Goal: Task Accomplishment & Management: Complete application form

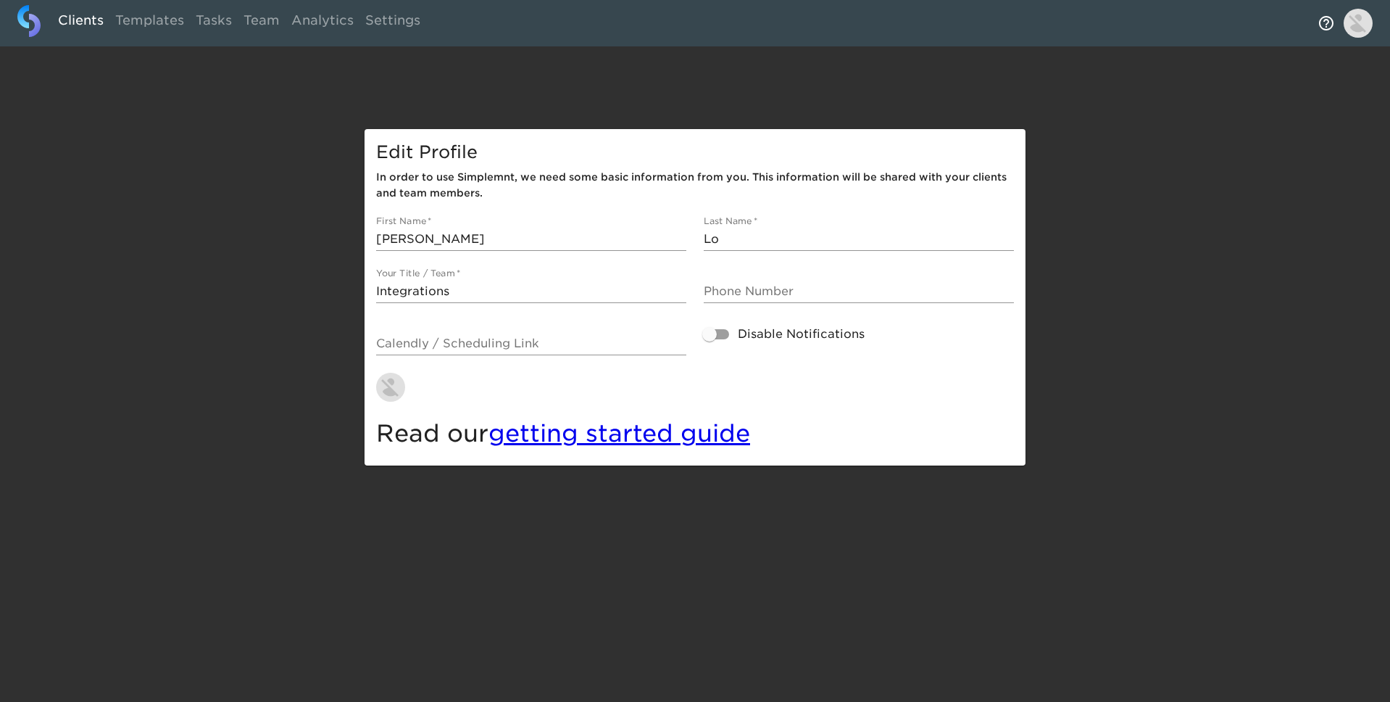
click at [89, 20] on link "Clients" at bounding box center [80, 23] width 57 height 36
select select "10"
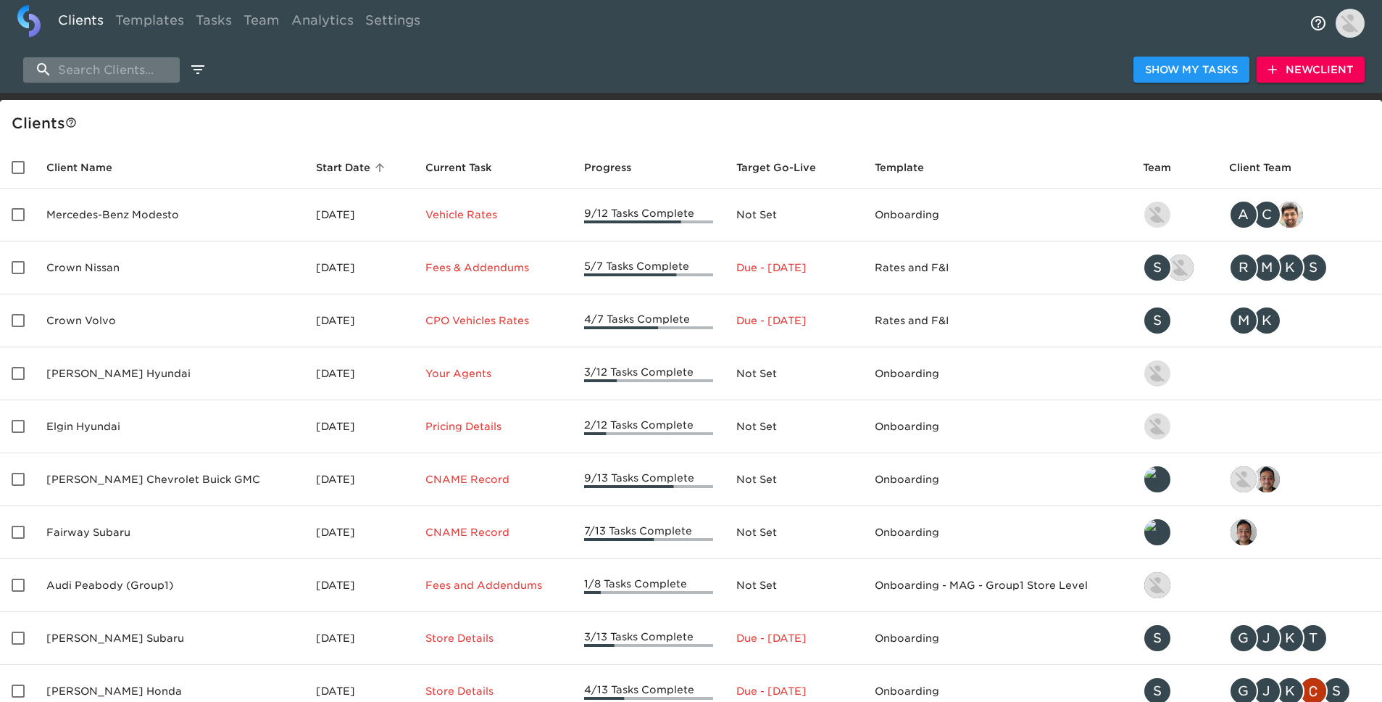
click at [138, 60] on input "search" at bounding box center [101, 69] width 157 height 25
click at [1334, 75] on span "New Client" at bounding box center [1310, 70] width 85 height 18
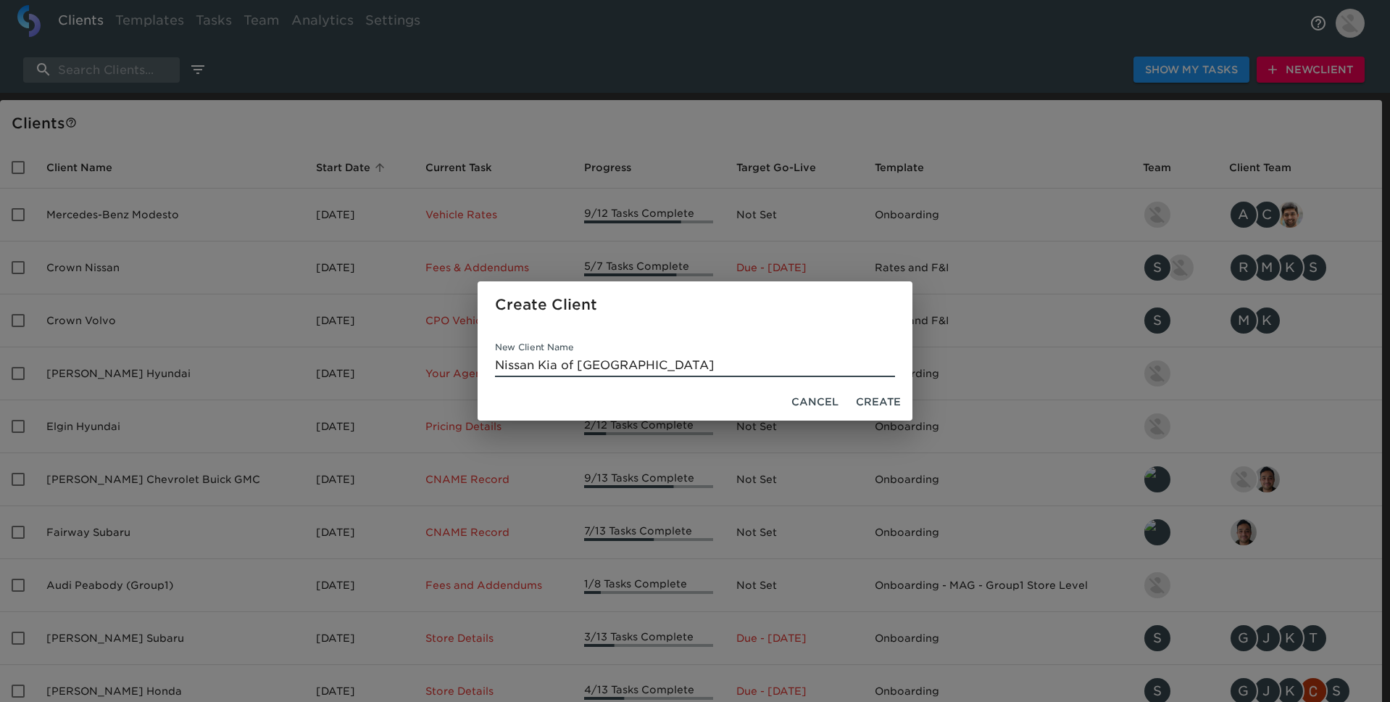
type input "Nissan Kia of [GEOGRAPHIC_DATA]"
click at [876, 405] on span "Create" at bounding box center [878, 402] width 45 height 18
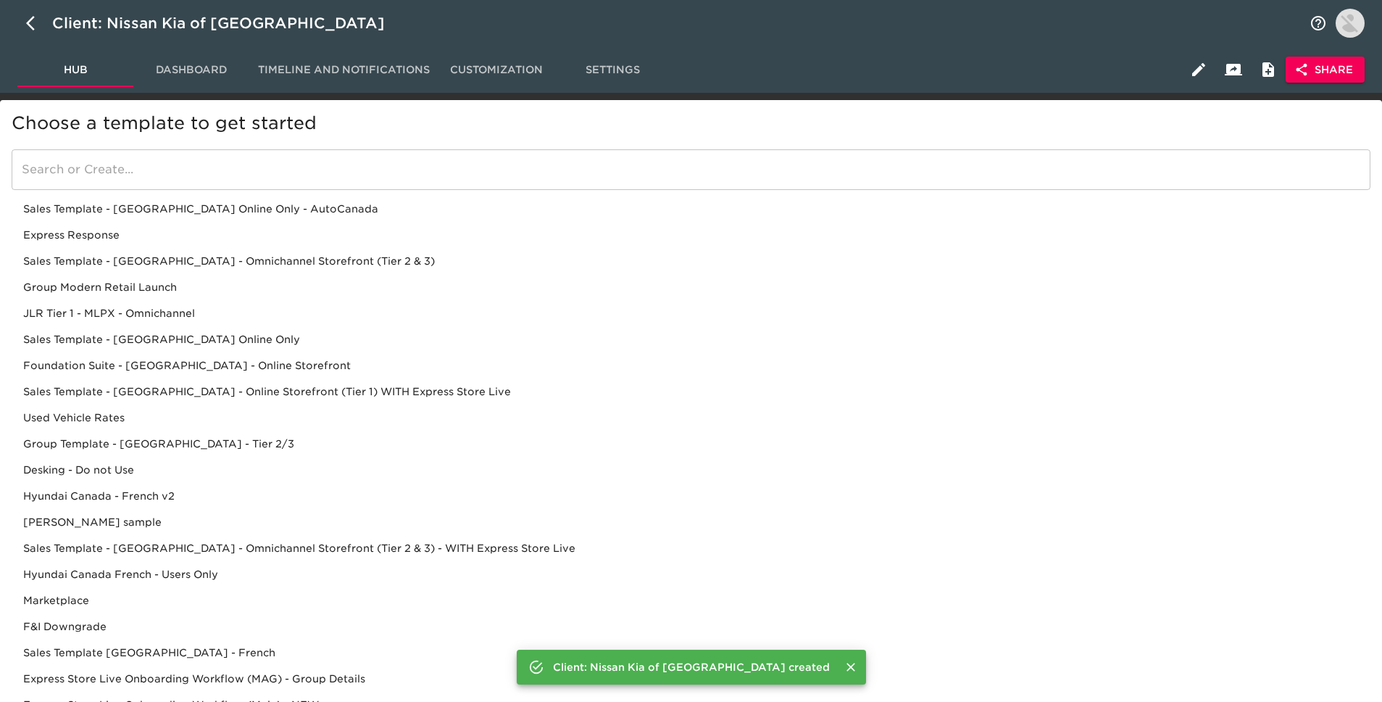
click at [420, 174] on input "search" at bounding box center [691, 169] width 1359 height 41
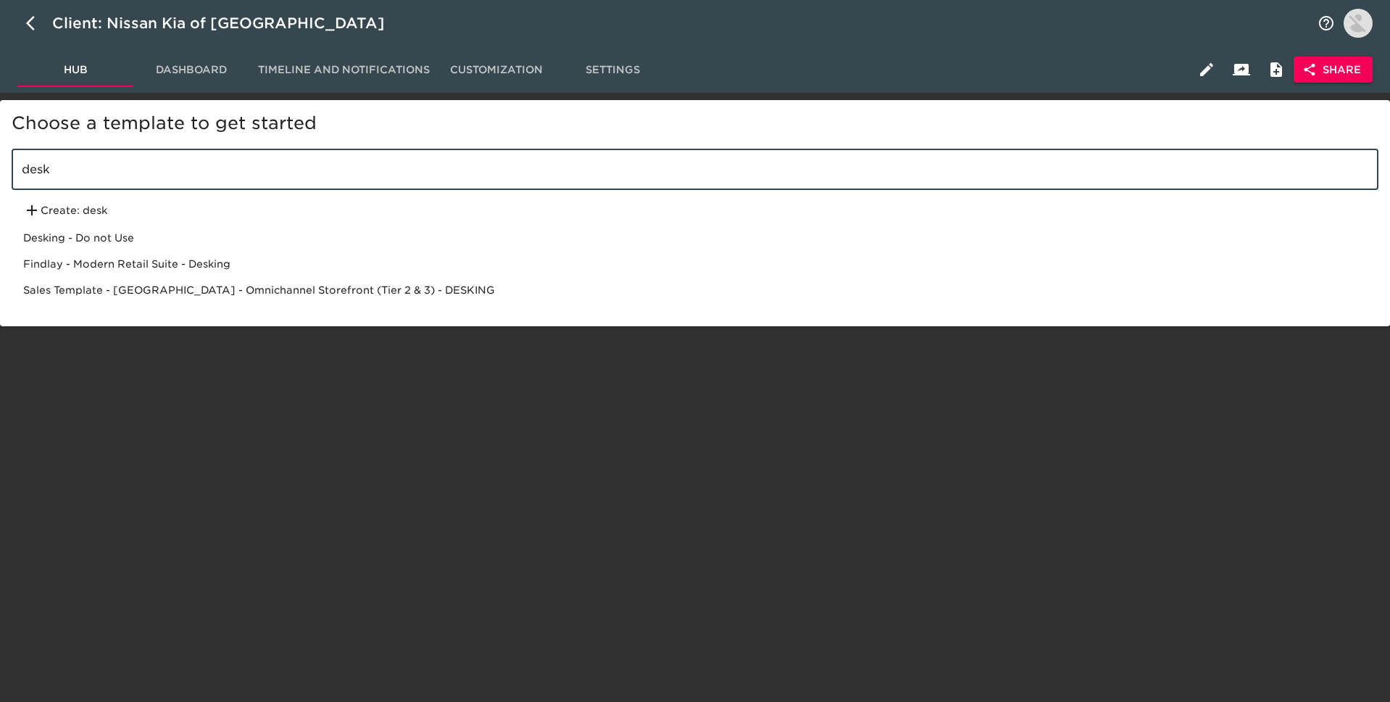
type input "desk"
click at [407, 288] on div "Sales Template - [GEOGRAPHIC_DATA] - Omnichannel Storefront (Tier 2 & 3) - DESK…" at bounding box center [695, 290] width 1367 height 26
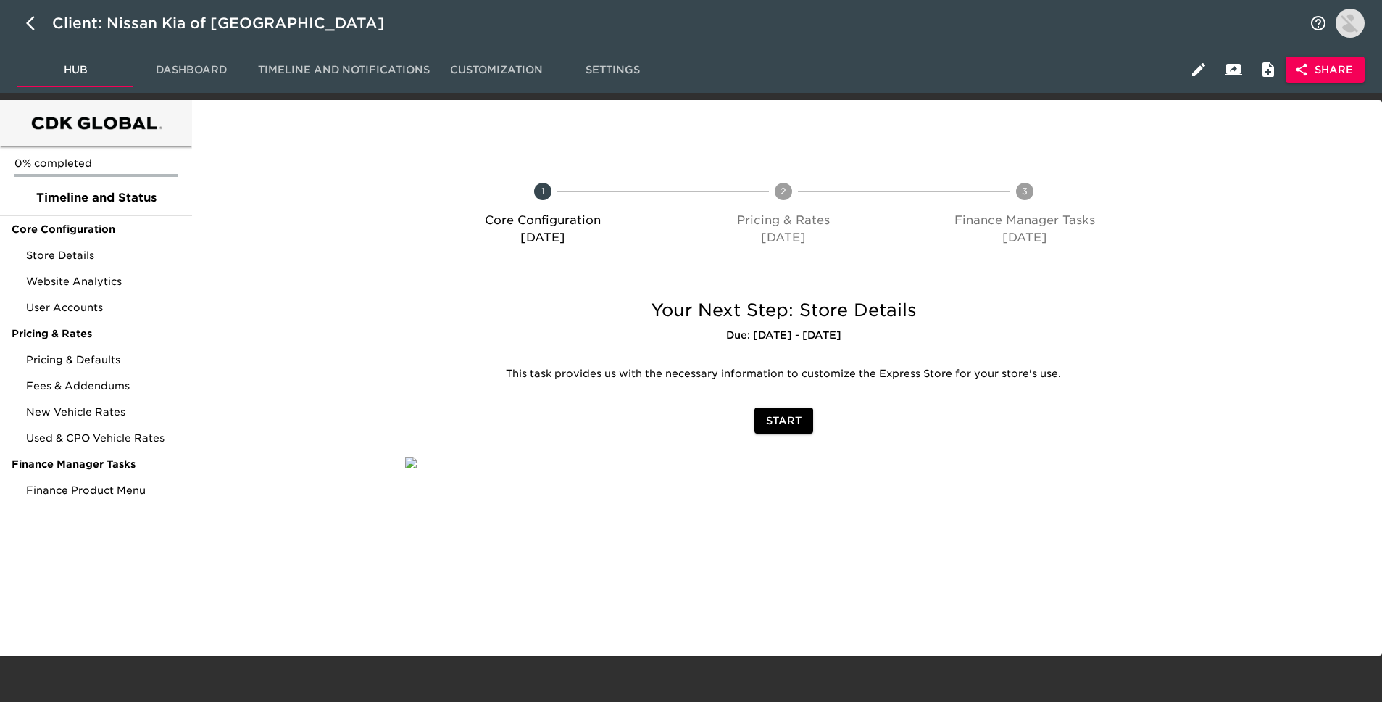
click at [1331, 74] on span "Share" at bounding box center [1325, 70] width 56 height 18
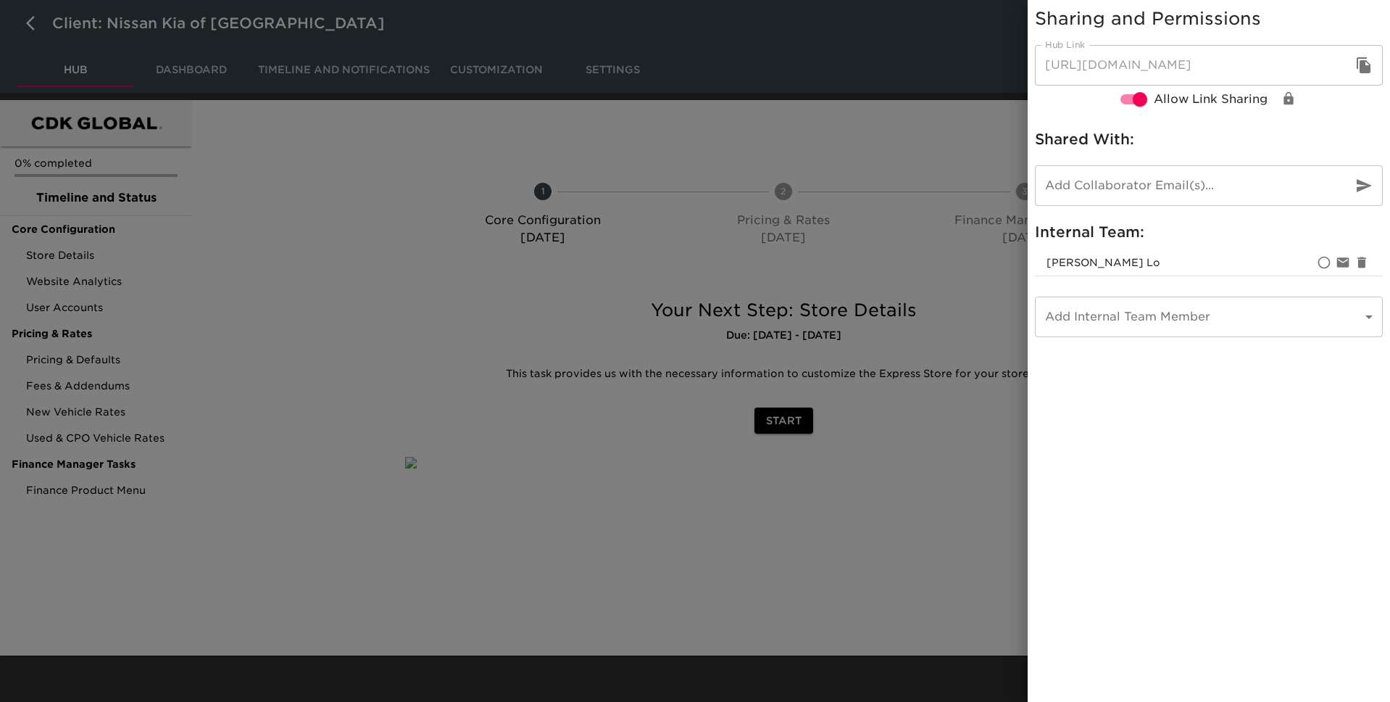
click at [1366, 71] on icon "button" at bounding box center [1364, 65] width 14 height 16
click at [38, 37] on div at bounding box center [695, 351] width 1390 height 702
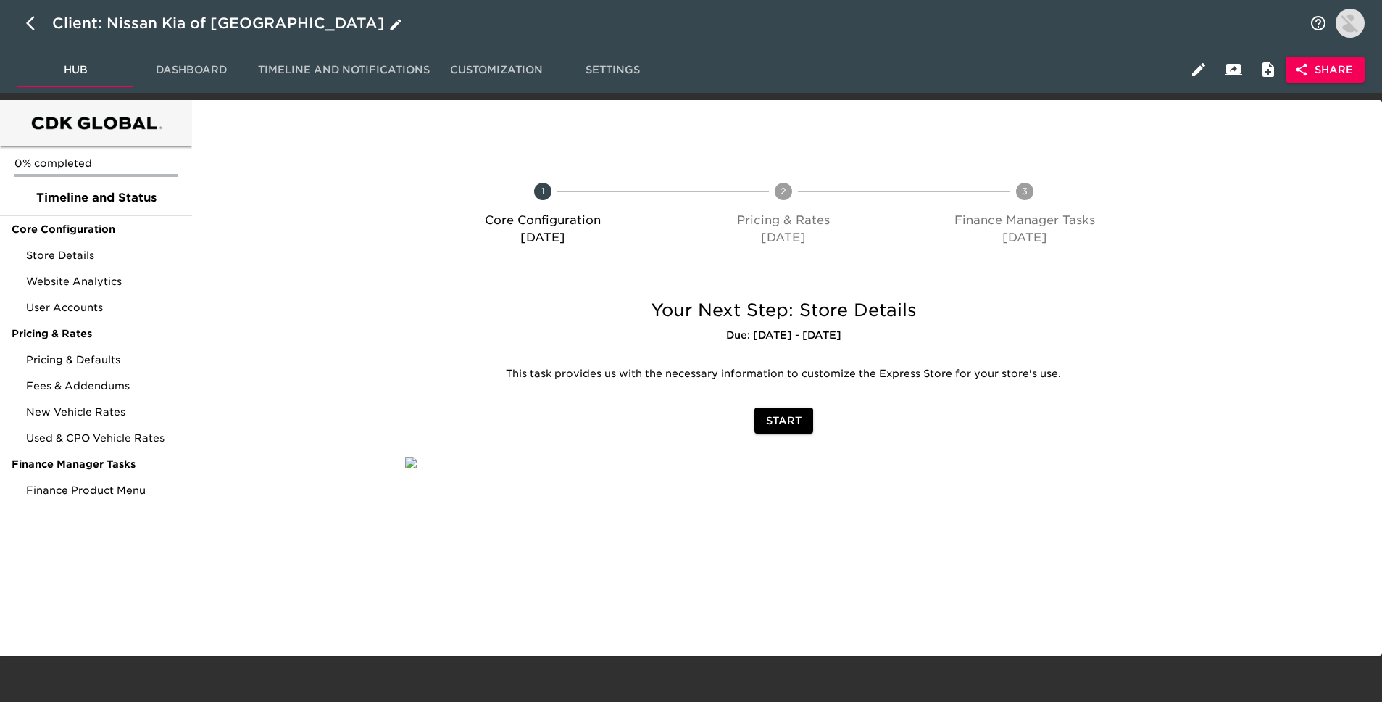
click at [36, 28] on icon "button" at bounding box center [34, 22] width 17 height 17
select select "10"
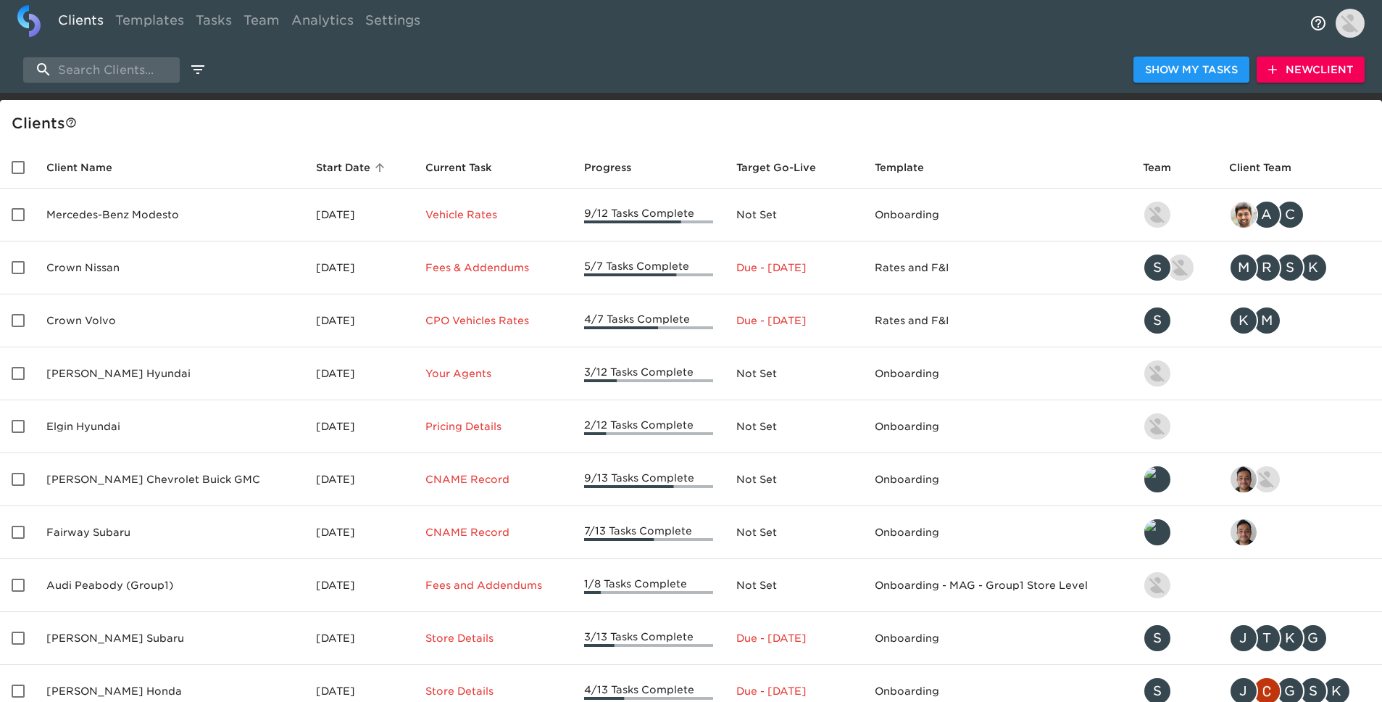
click at [1297, 72] on span "New Client" at bounding box center [1310, 70] width 85 height 18
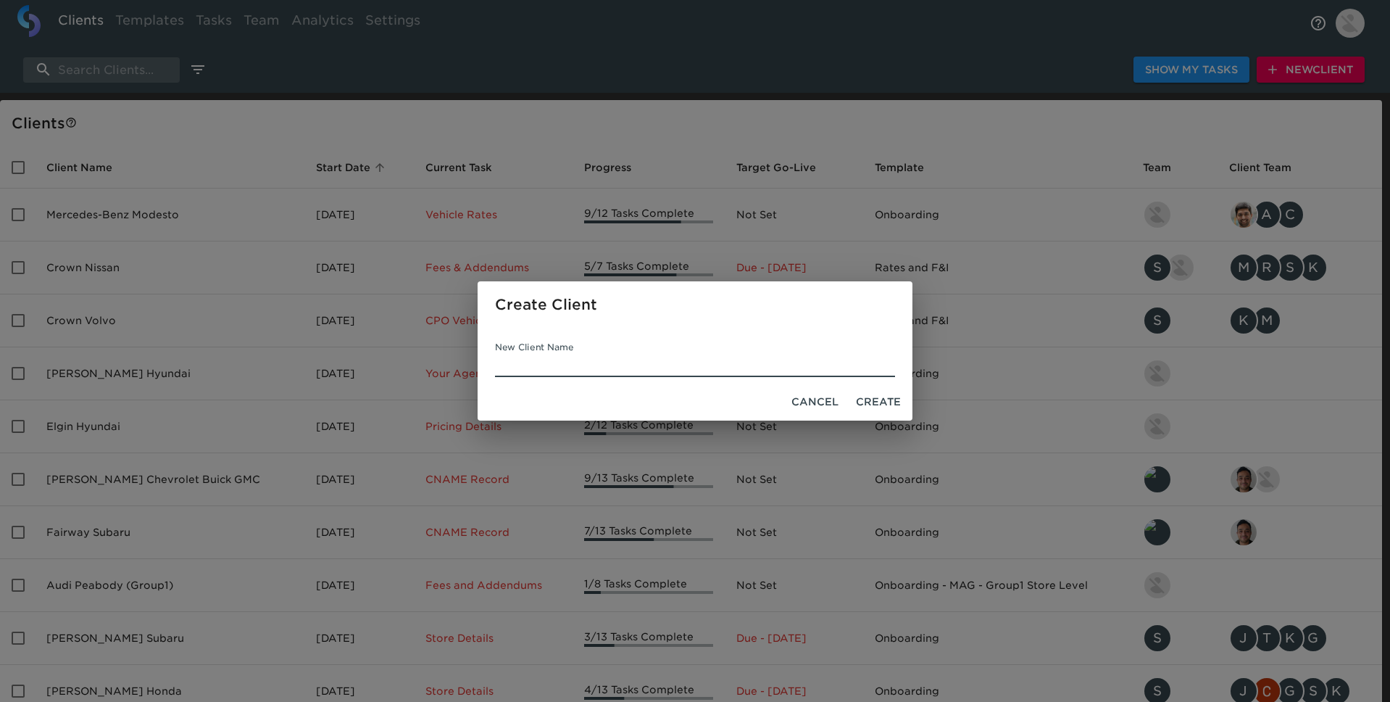
click at [669, 365] on input "New Client Name" at bounding box center [695, 365] width 400 height 23
type input "Port Jervis Automall"
click at [881, 393] on span "Create" at bounding box center [878, 402] width 45 height 18
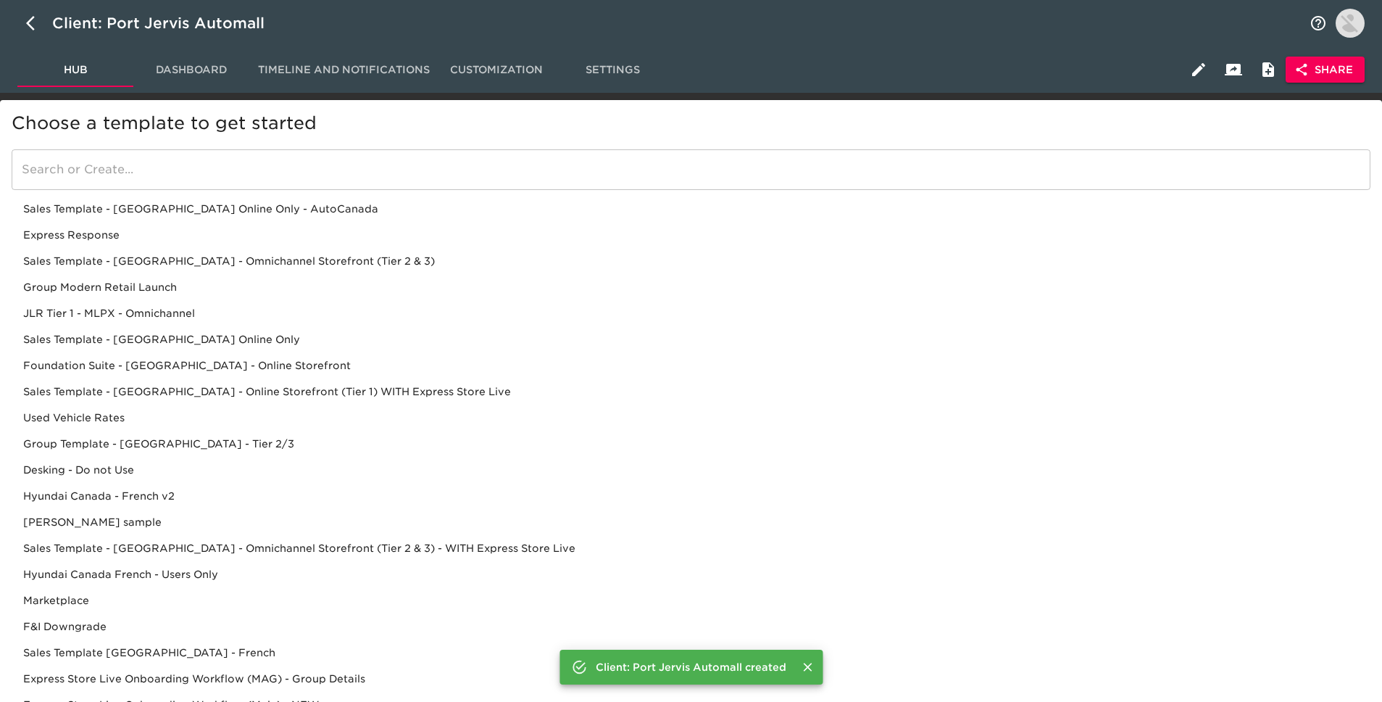
click at [212, 162] on input "search" at bounding box center [691, 169] width 1359 height 41
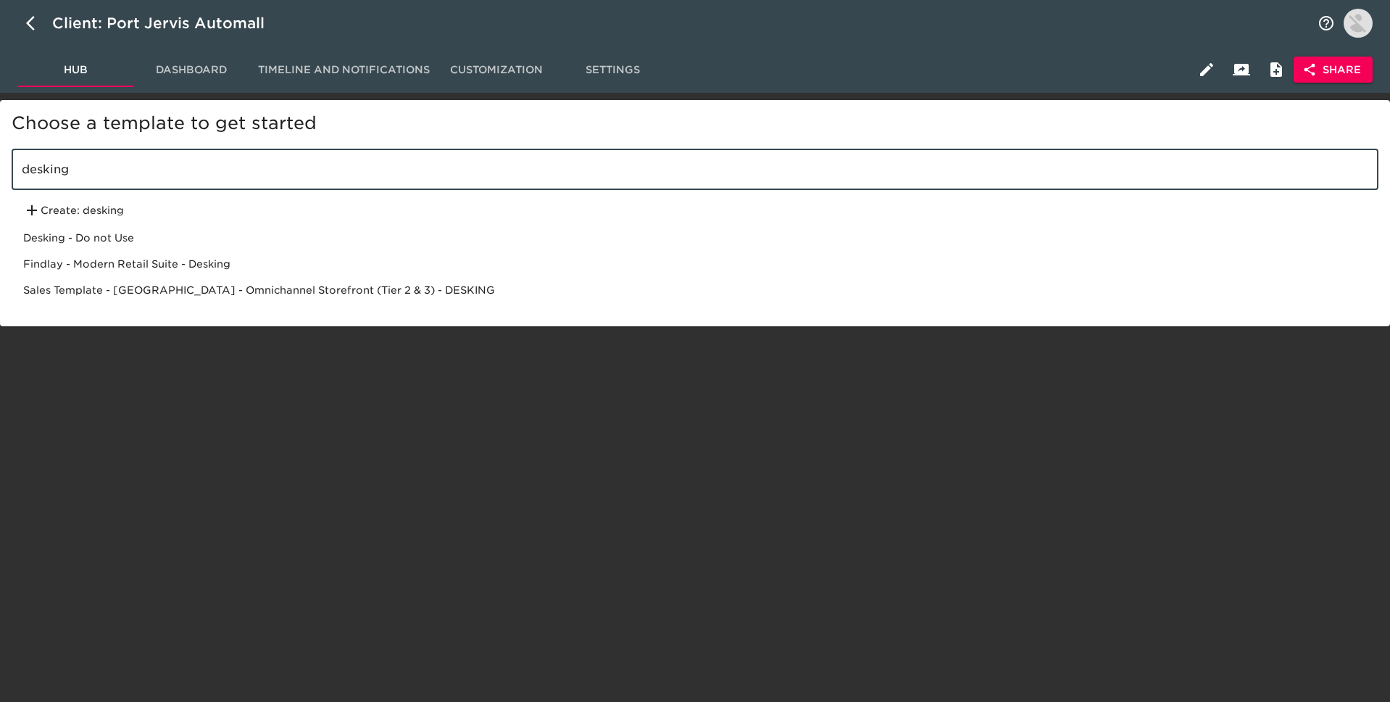
type input "desking"
click at [259, 296] on div "Sales Template - [GEOGRAPHIC_DATA] - Omnichannel Storefront (Tier 2 & 3) - DESK…" at bounding box center [695, 290] width 1367 height 26
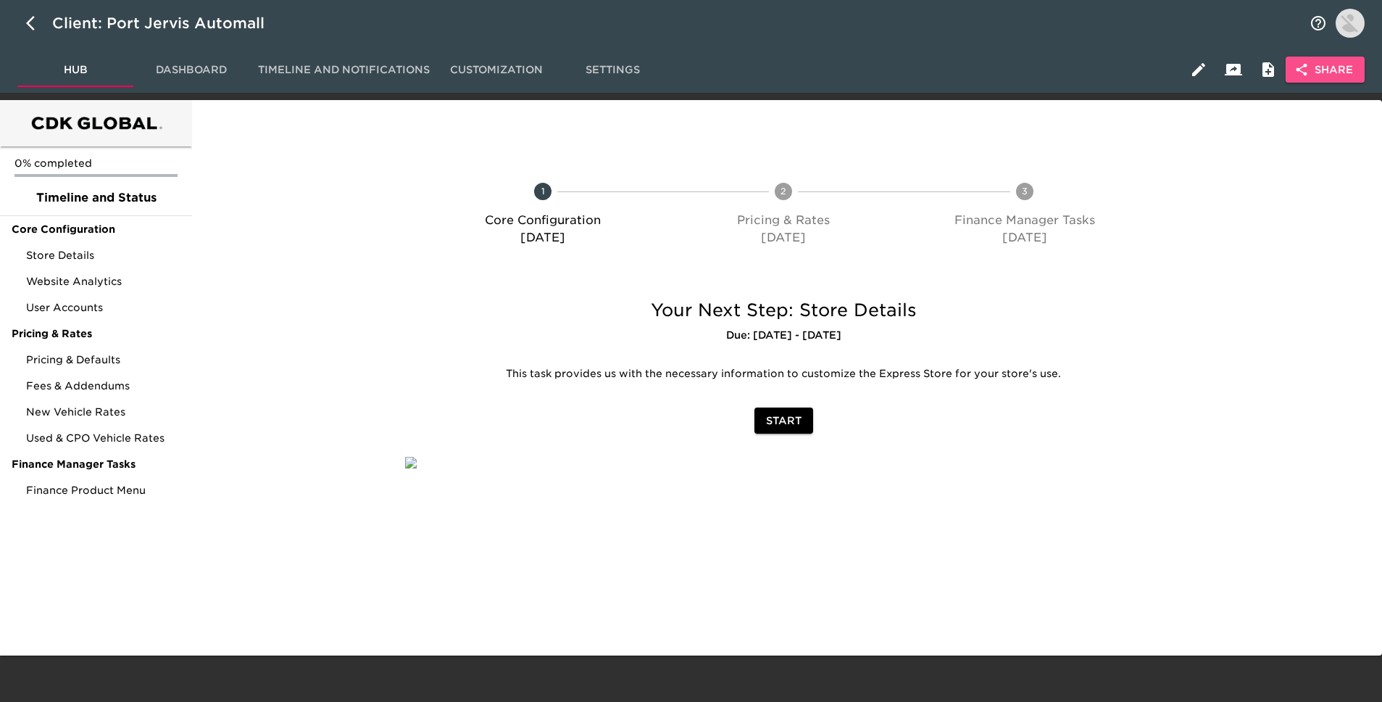
click at [1315, 69] on span "Share" at bounding box center [1325, 70] width 56 height 18
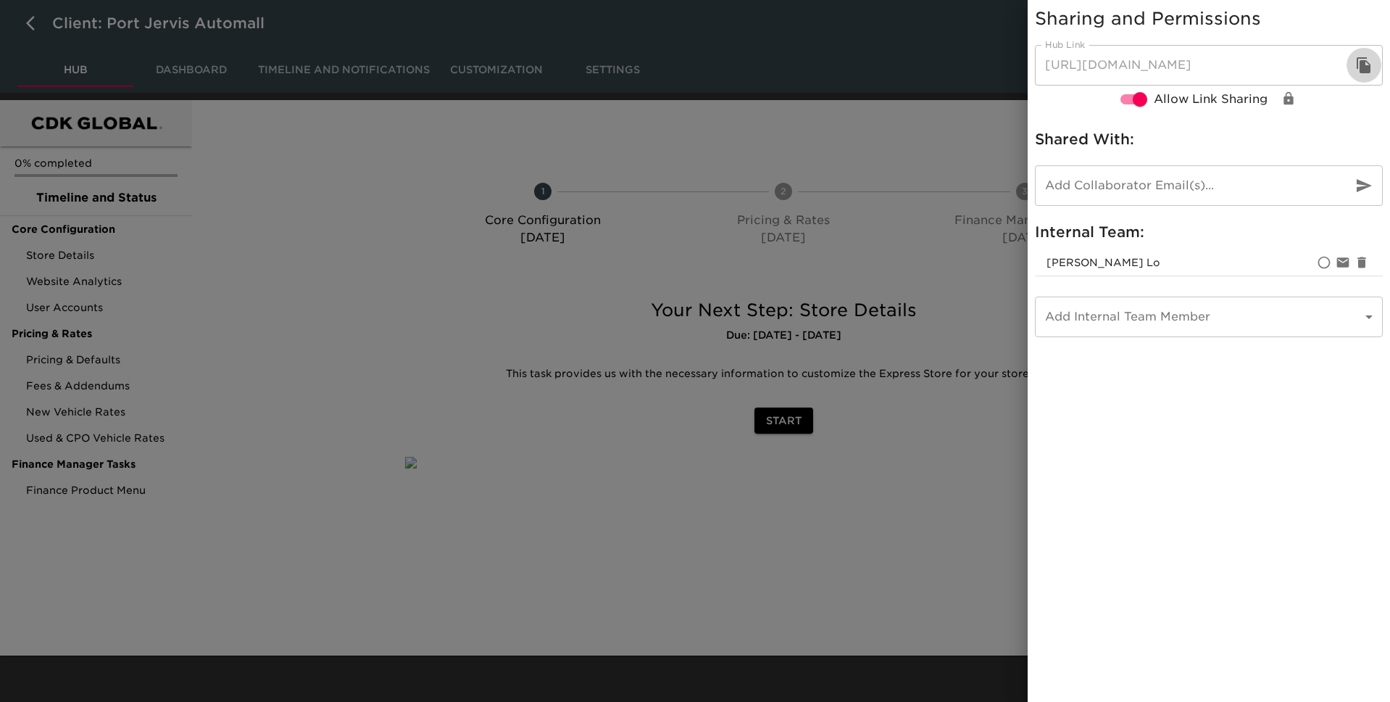
click at [1359, 71] on icon "button" at bounding box center [1363, 65] width 17 height 17
click at [166, 134] on div at bounding box center [695, 351] width 1390 height 702
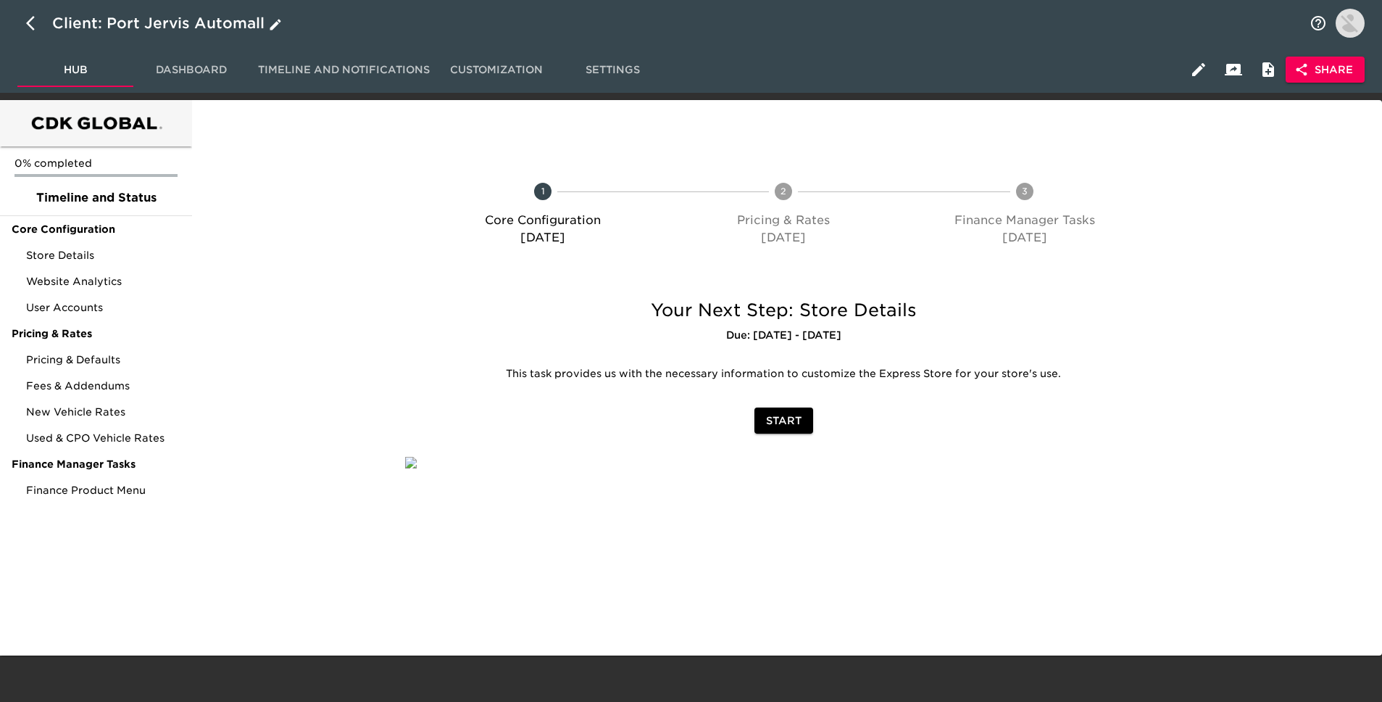
click at [30, 22] on icon "button" at bounding box center [34, 22] width 17 height 17
select select "10"
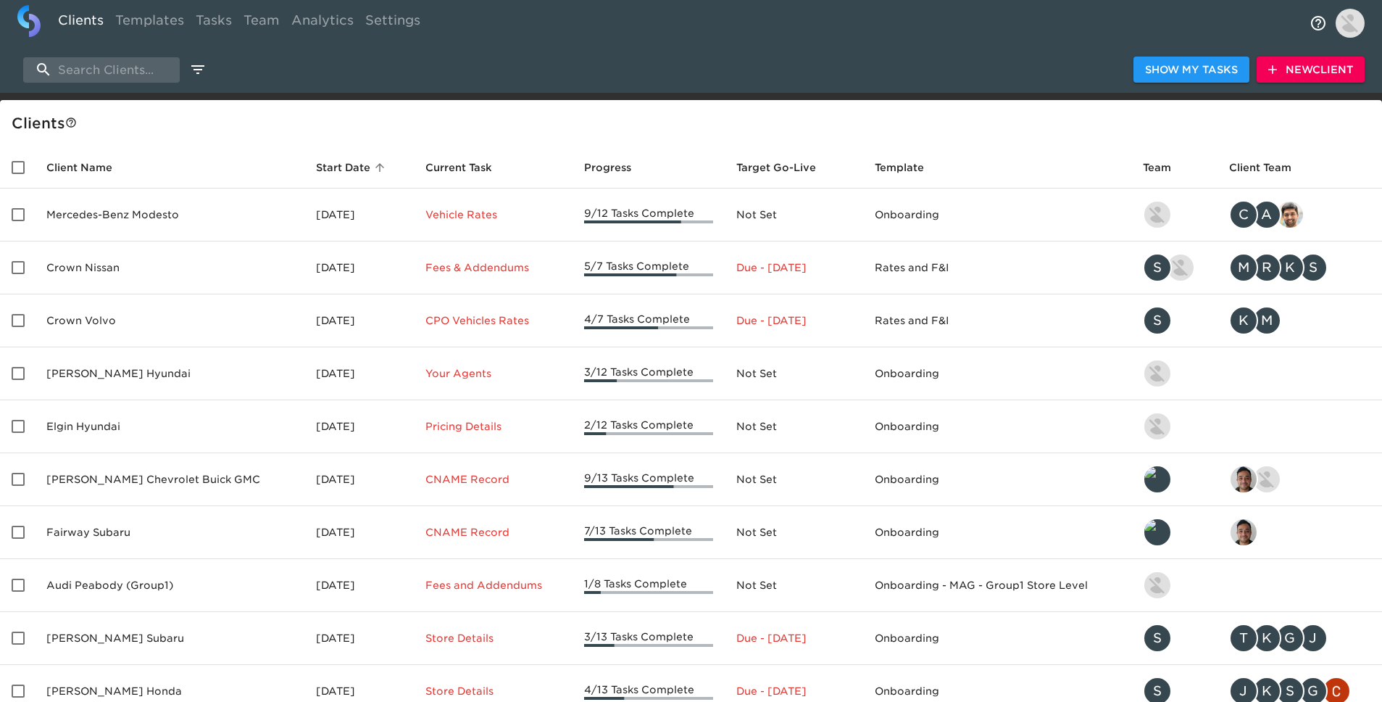
click at [1287, 75] on span "New Client" at bounding box center [1310, 70] width 85 height 18
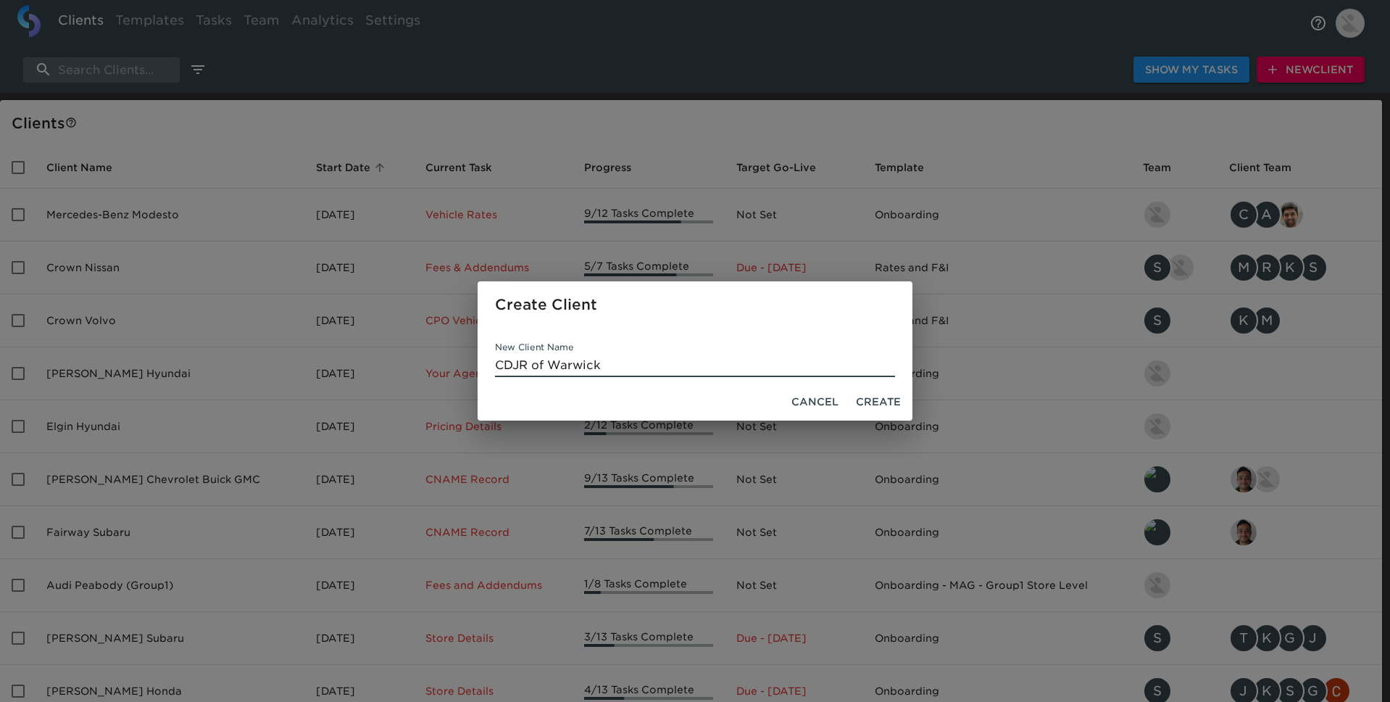
type input "CDJR of Warwick"
click at [886, 401] on span "Create" at bounding box center [878, 402] width 45 height 18
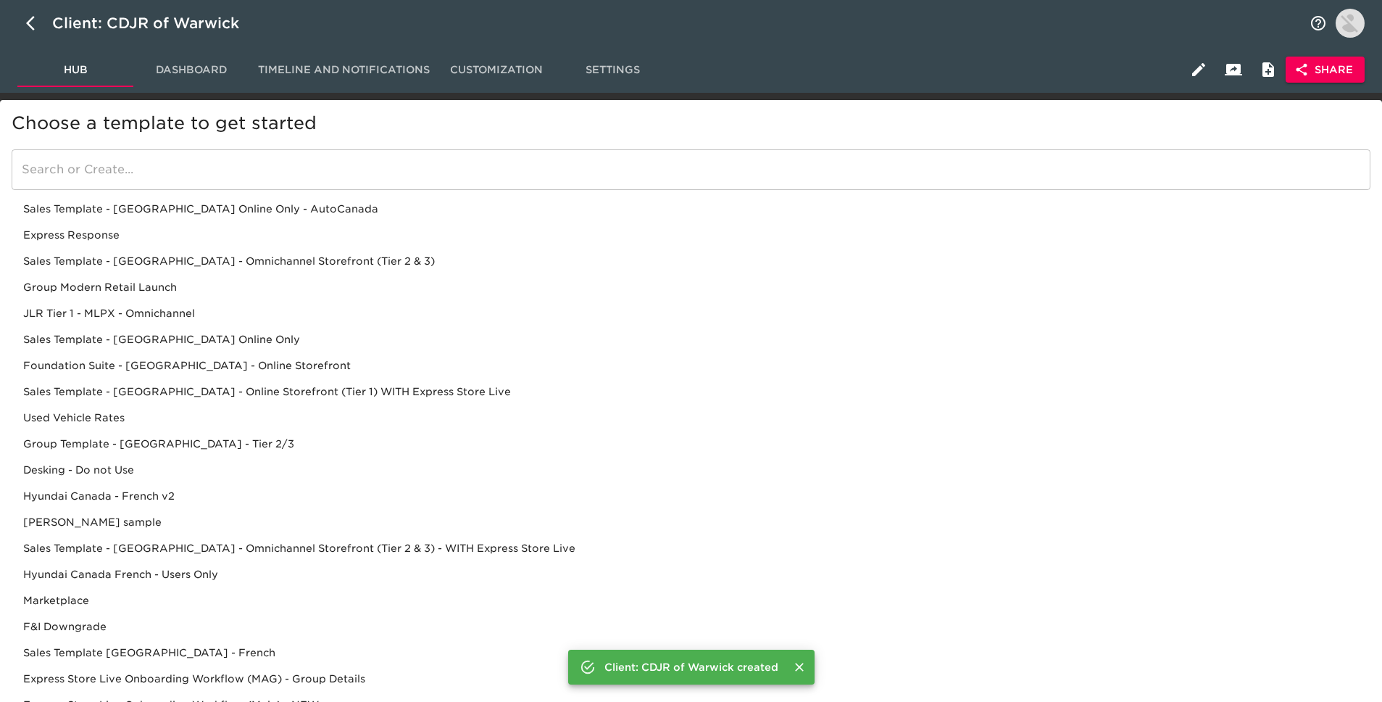
click at [414, 175] on input "search" at bounding box center [691, 169] width 1359 height 41
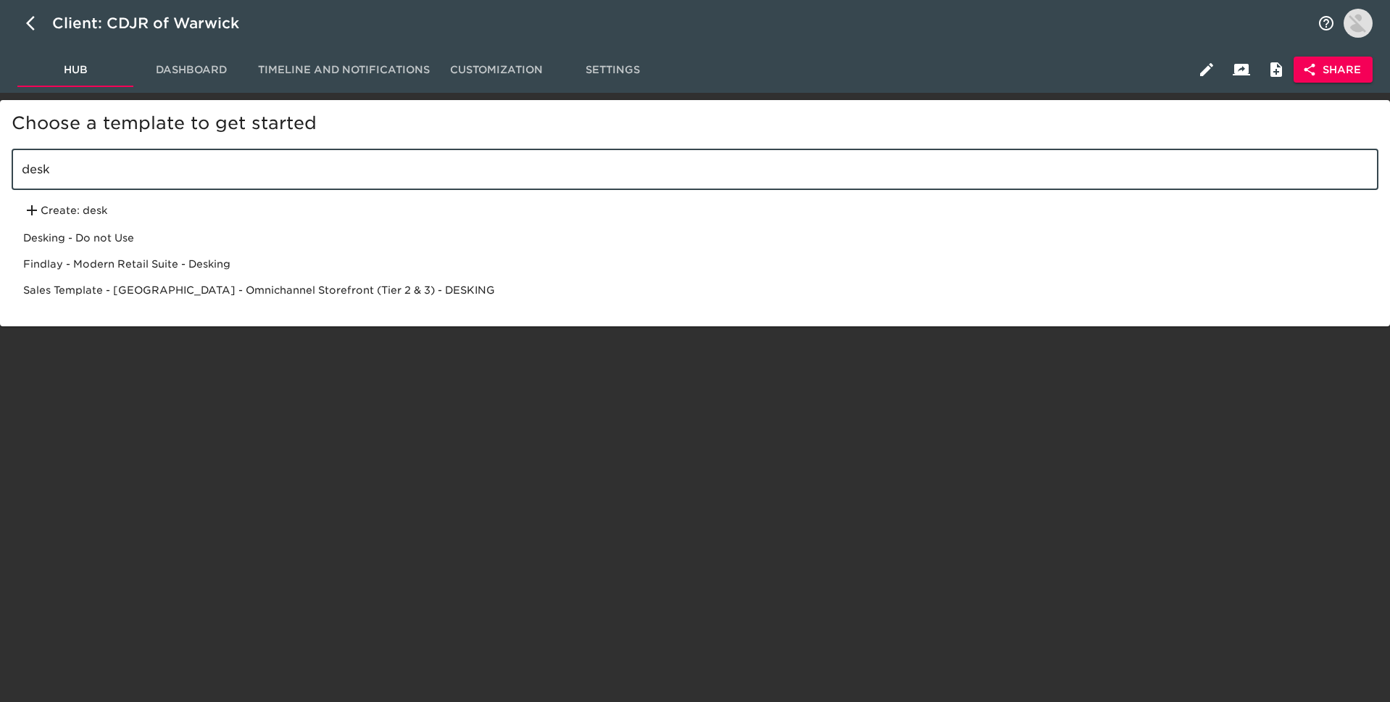
type input "desk"
click at [386, 284] on div "Sales Template - [GEOGRAPHIC_DATA] - Omnichannel Storefront (Tier 2 & 3) - DESK…" at bounding box center [695, 290] width 1367 height 26
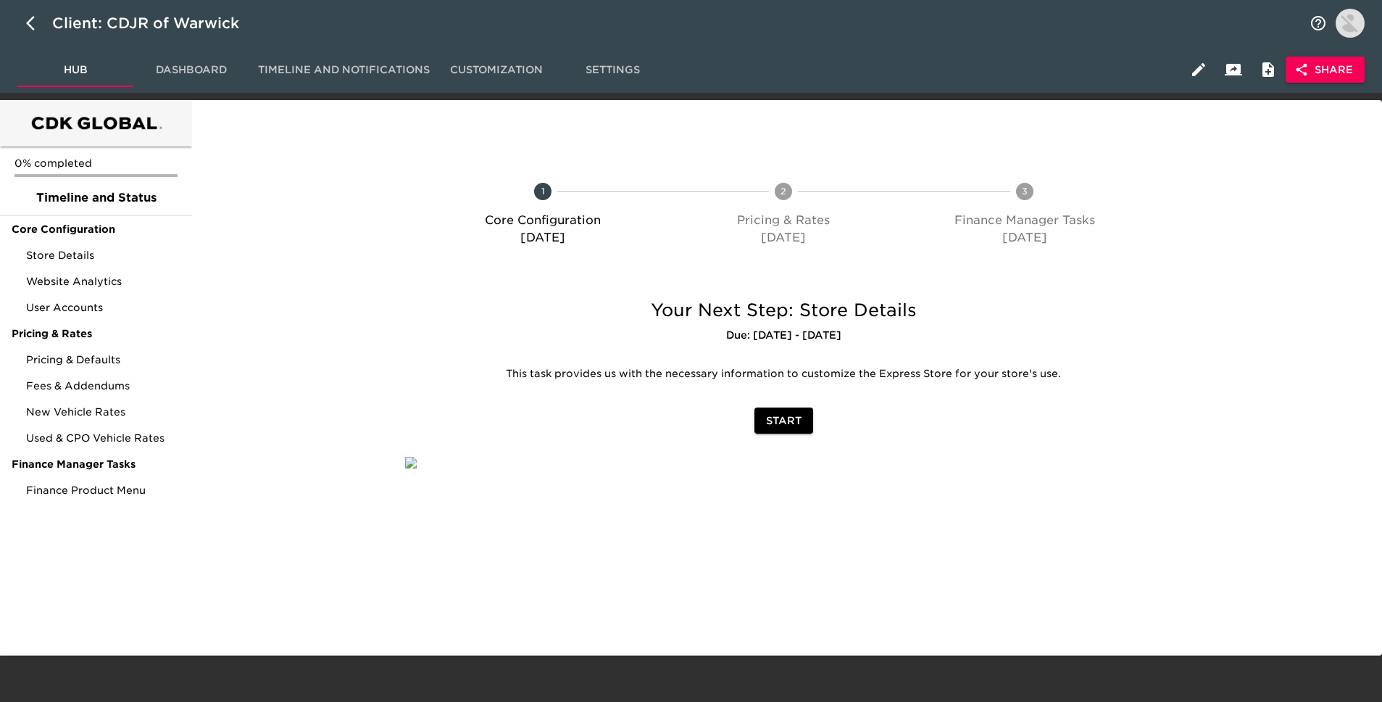
click at [1334, 68] on span "Share" at bounding box center [1325, 70] width 56 height 18
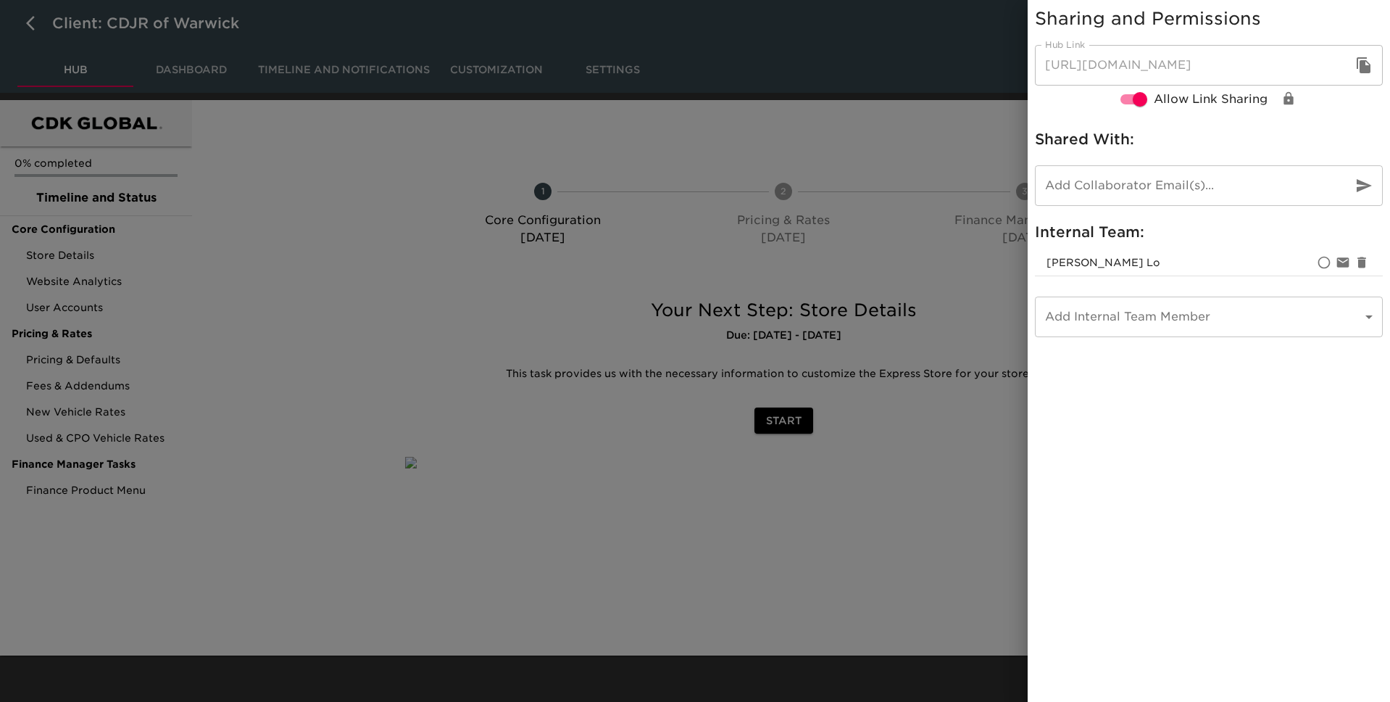
click at [1356, 67] on icon "button" at bounding box center [1363, 65] width 17 height 17
